Goal: Share content

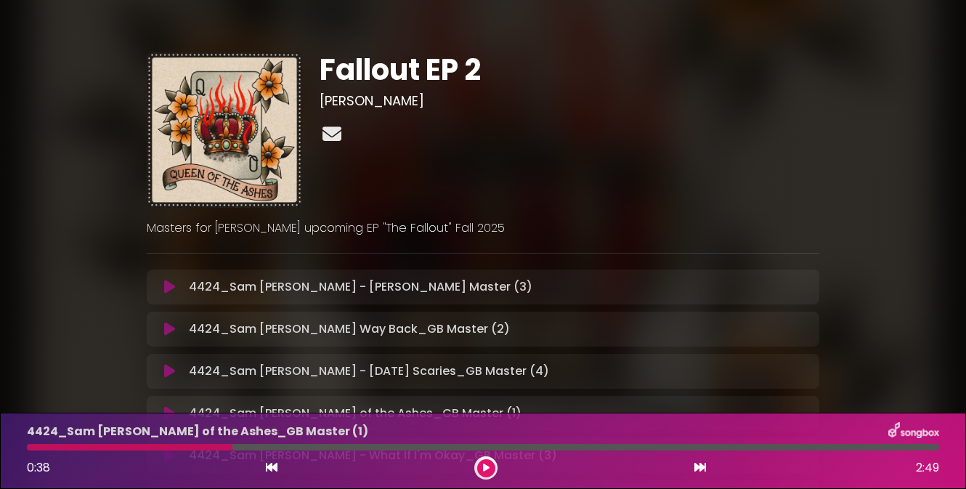
click at [330, 132] on icon at bounding box center [331, 133] width 25 height 19
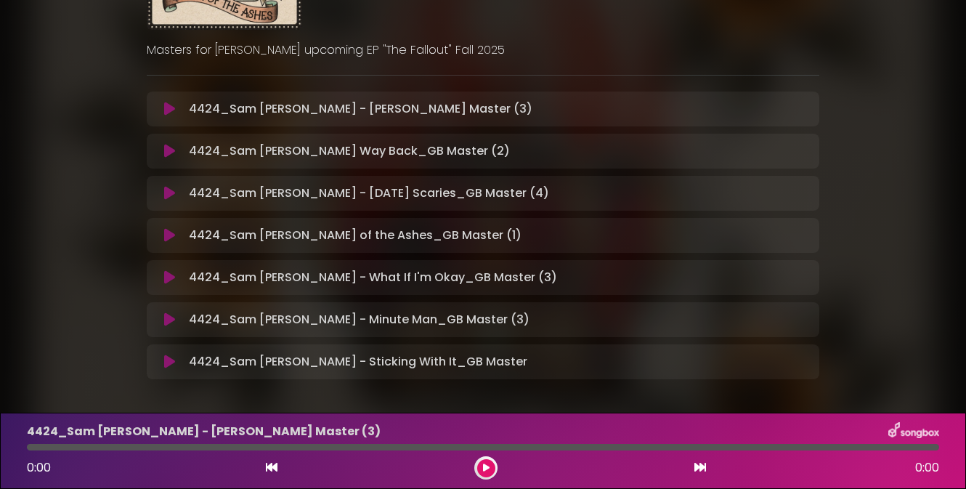
scroll to position [177, 0]
